Goal: Information Seeking & Learning: Learn about a topic

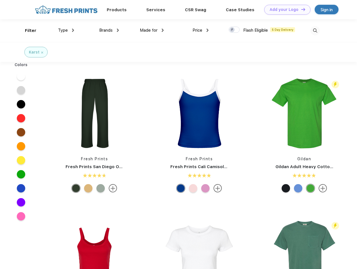
scroll to position [0, 0]
click at [285, 10] on link "Add your Logo Design Tool" at bounding box center [287, 10] width 46 height 10
click at [0, 0] on div "Design Tool" at bounding box center [0, 0] width 0 height 0
click at [301, 9] on link "Add your Logo Design Tool" at bounding box center [287, 10] width 46 height 10
click at [27, 31] on div "Filter" at bounding box center [30, 30] width 11 height 6
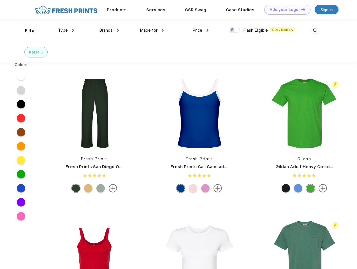
click at [66, 30] on span "Type" at bounding box center [63, 30] width 10 height 5
click at [109, 30] on span "Brands" at bounding box center [105, 30] width 13 height 5
click at [152, 30] on span "Made for" at bounding box center [149, 30] width 18 height 5
click at [201, 30] on span "Price" at bounding box center [198, 30] width 10 height 5
click at [234, 30] on div at bounding box center [234, 30] width 11 height 6
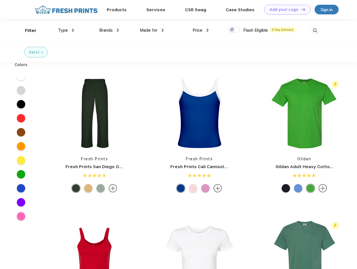
click at [232, 30] on input "checkbox" at bounding box center [231, 28] width 4 height 4
click at [315, 31] on img at bounding box center [315, 30] width 9 height 9
